Goal: Information Seeking & Learning: Learn about a topic

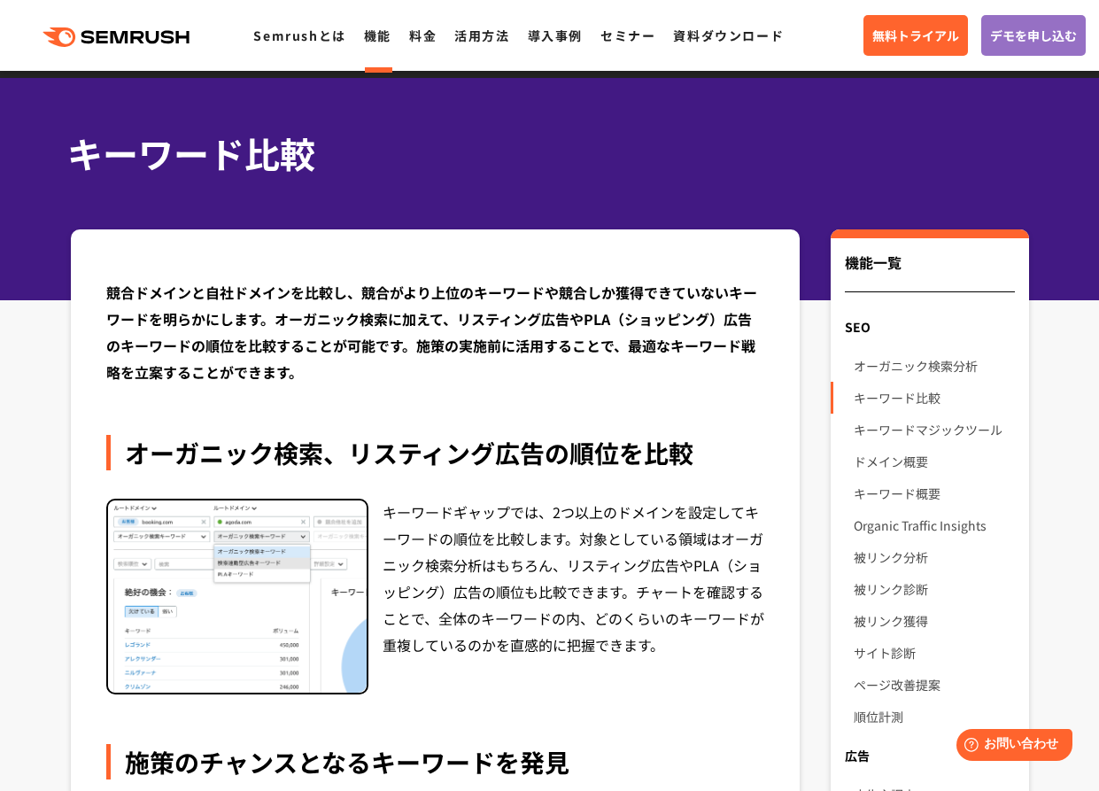
scroll to position [89, 0]
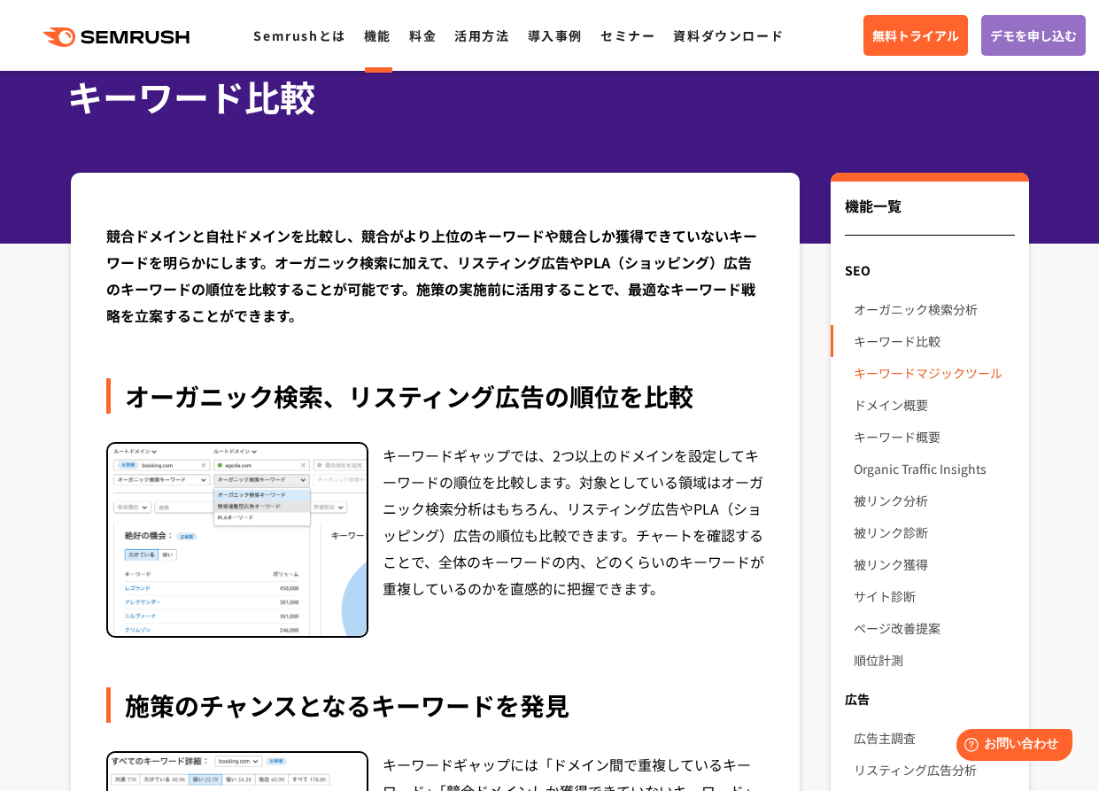
click at [941, 306] on link "オーガニック検索分析" at bounding box center [933, 309] width 160 height 32
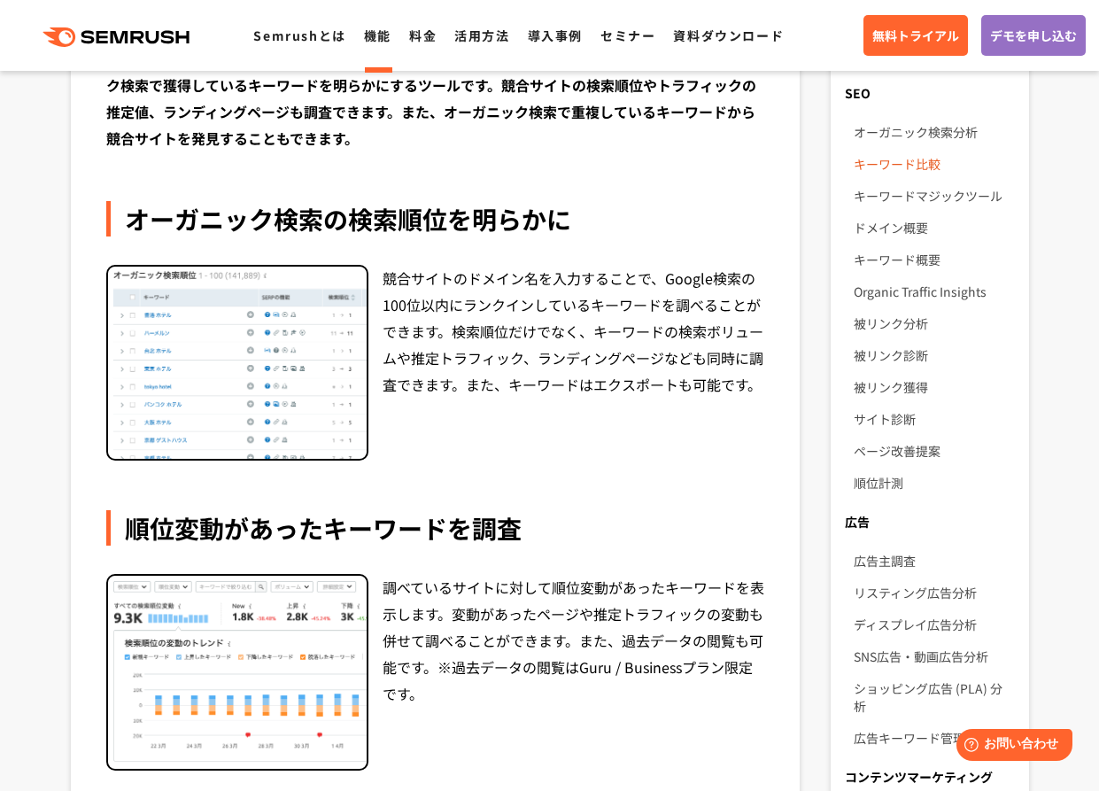
click at [900, 167] on link "キーワード比較" at bounding box center [933, 164] width 160 height 32
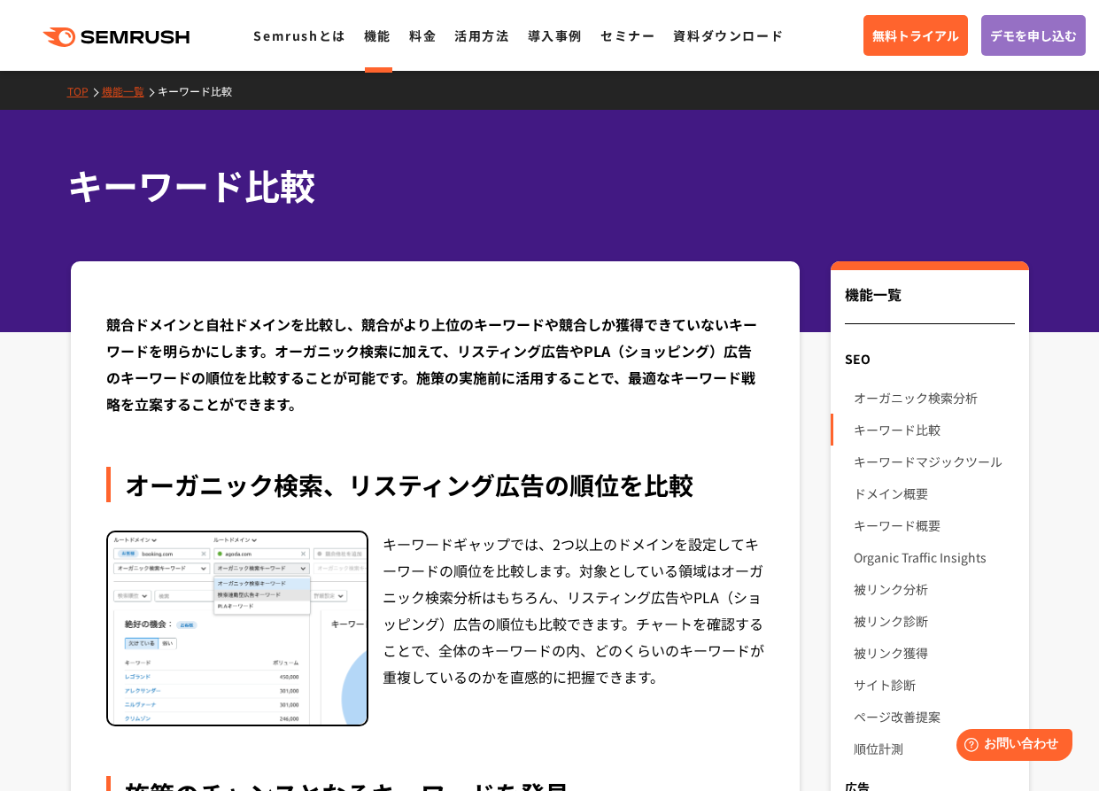
click at [925, 460] on link "キーワードマジックツール" at bounding box center [933, 461] width 160 height 32
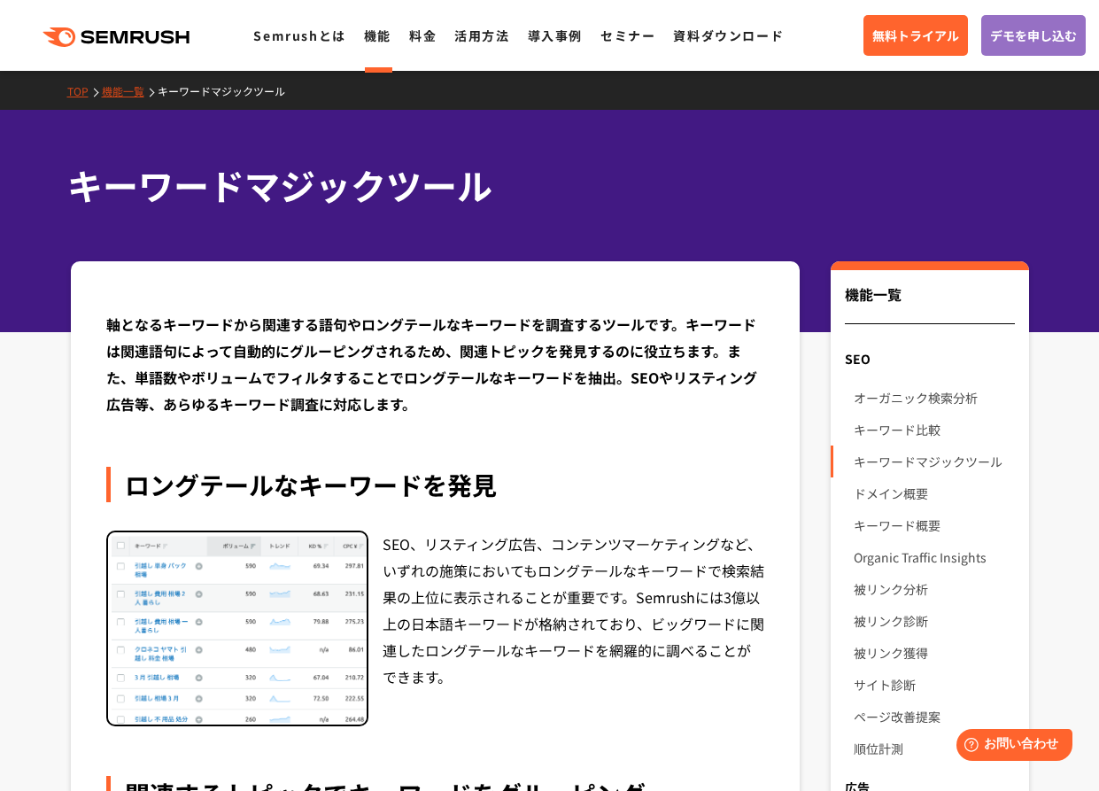
click at [567, 575] on div "SEO、リスティング広告、コンテンツマーケティングなど、いずれの施策においてもロングテールなキーワードで検索結果の上位に表示されることが重要です。Semrus…" at bounding box center [573, 628] width 382 height 197
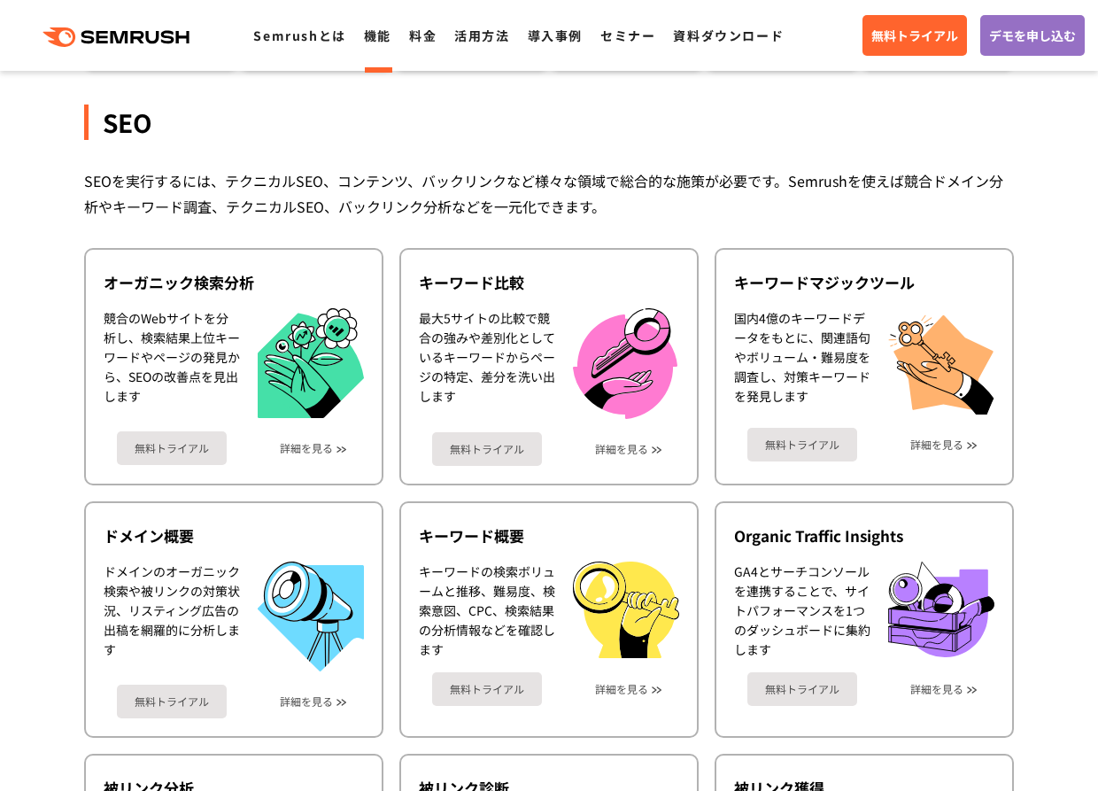
scroll to position [443, 0]
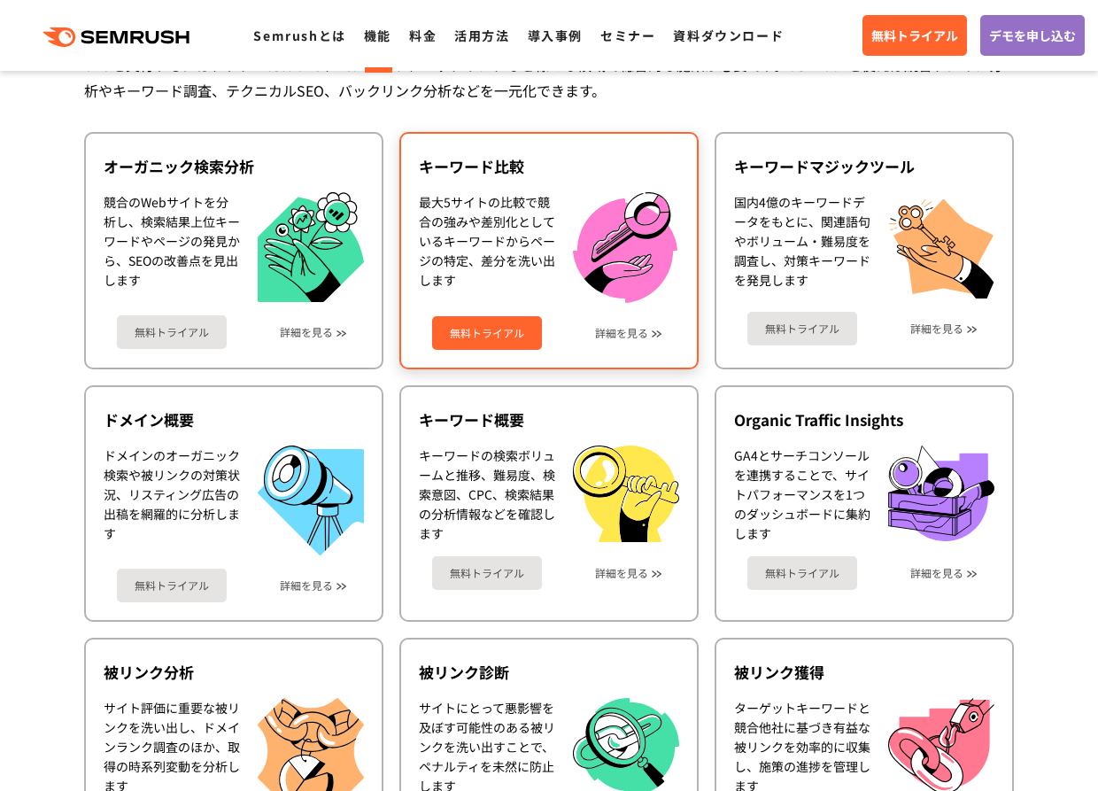
click at [493, 236] on div "最大5サイトの比較で競合の強みや差別化としているキーワードからページの特定、差分を洗い出します" at bounding box center [487, 247] width 136 height 111
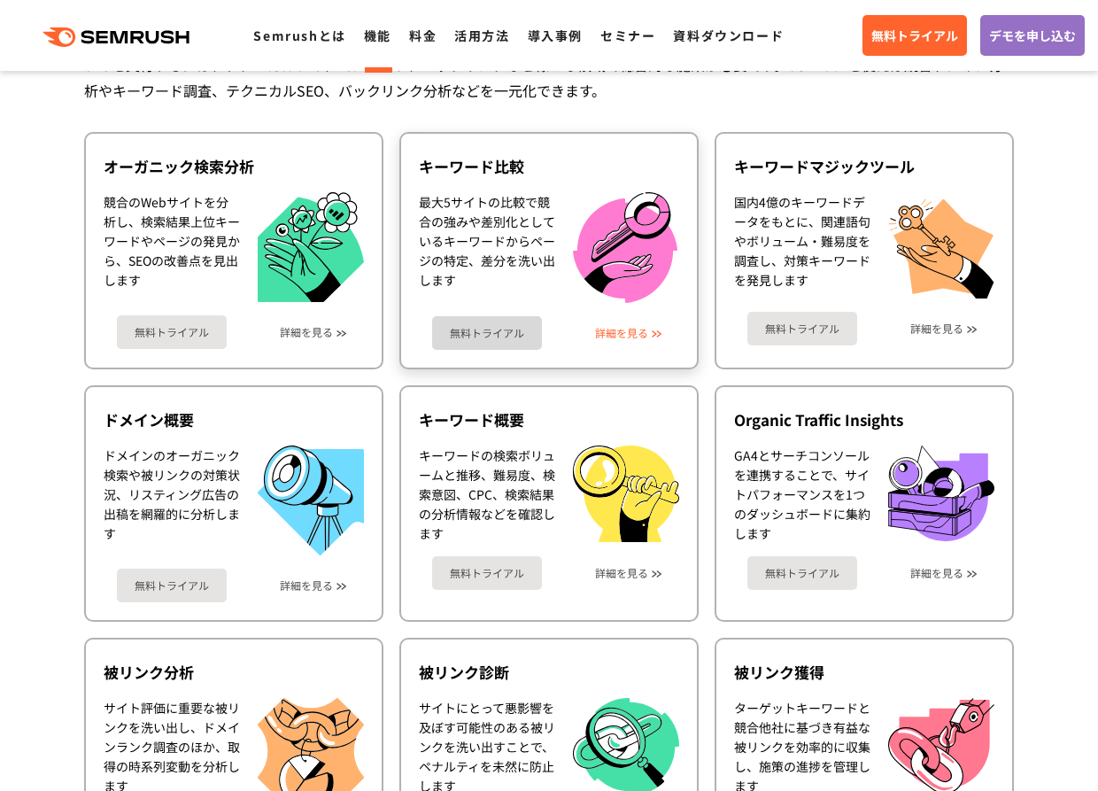
click at [636, 334] on link "詳細を見る" at bounding box center [621, 333] width 53 height 12
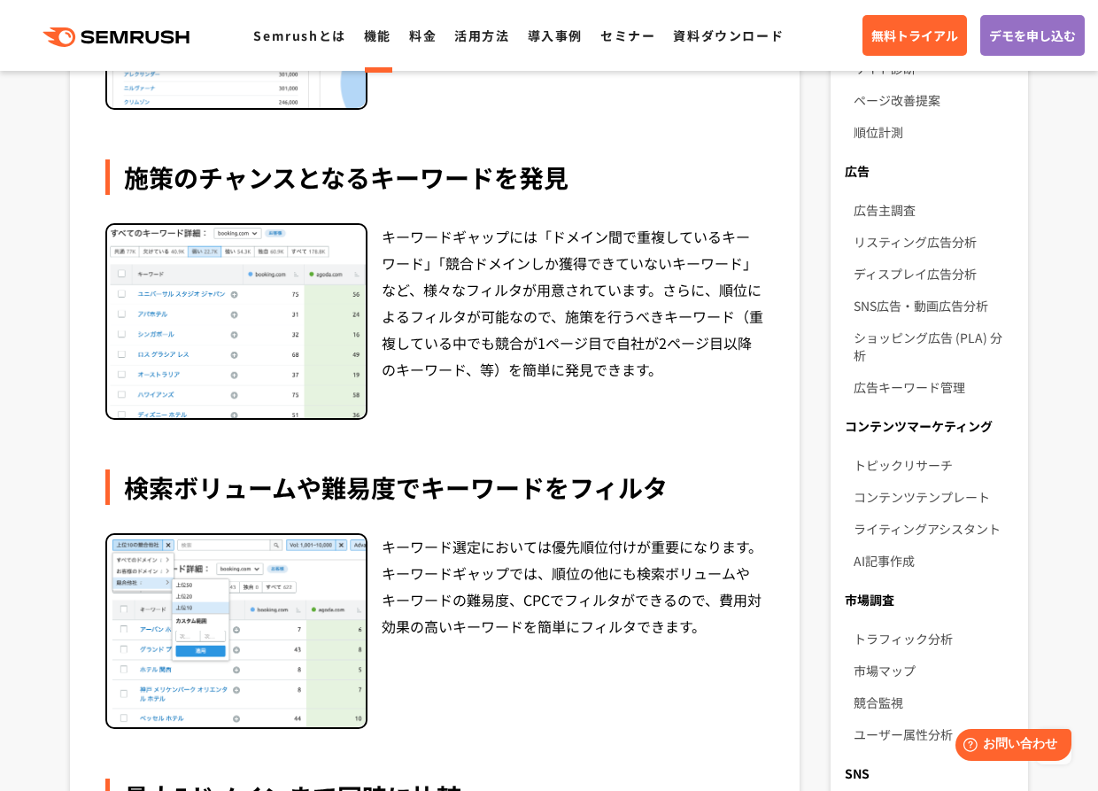
scroll to position [620, 0]
